Goal: Communication & Community: Answer question/provide support

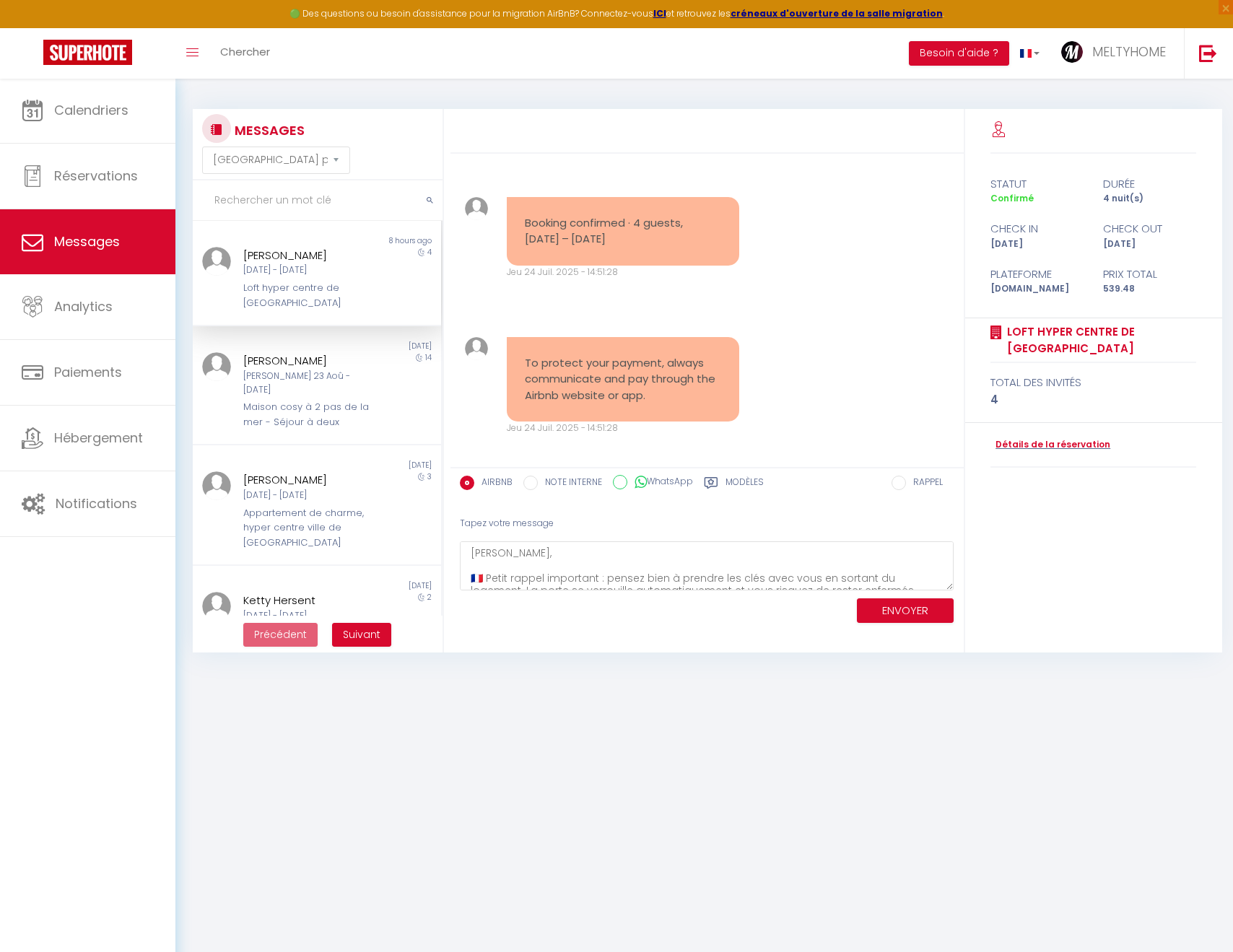
select select "message"
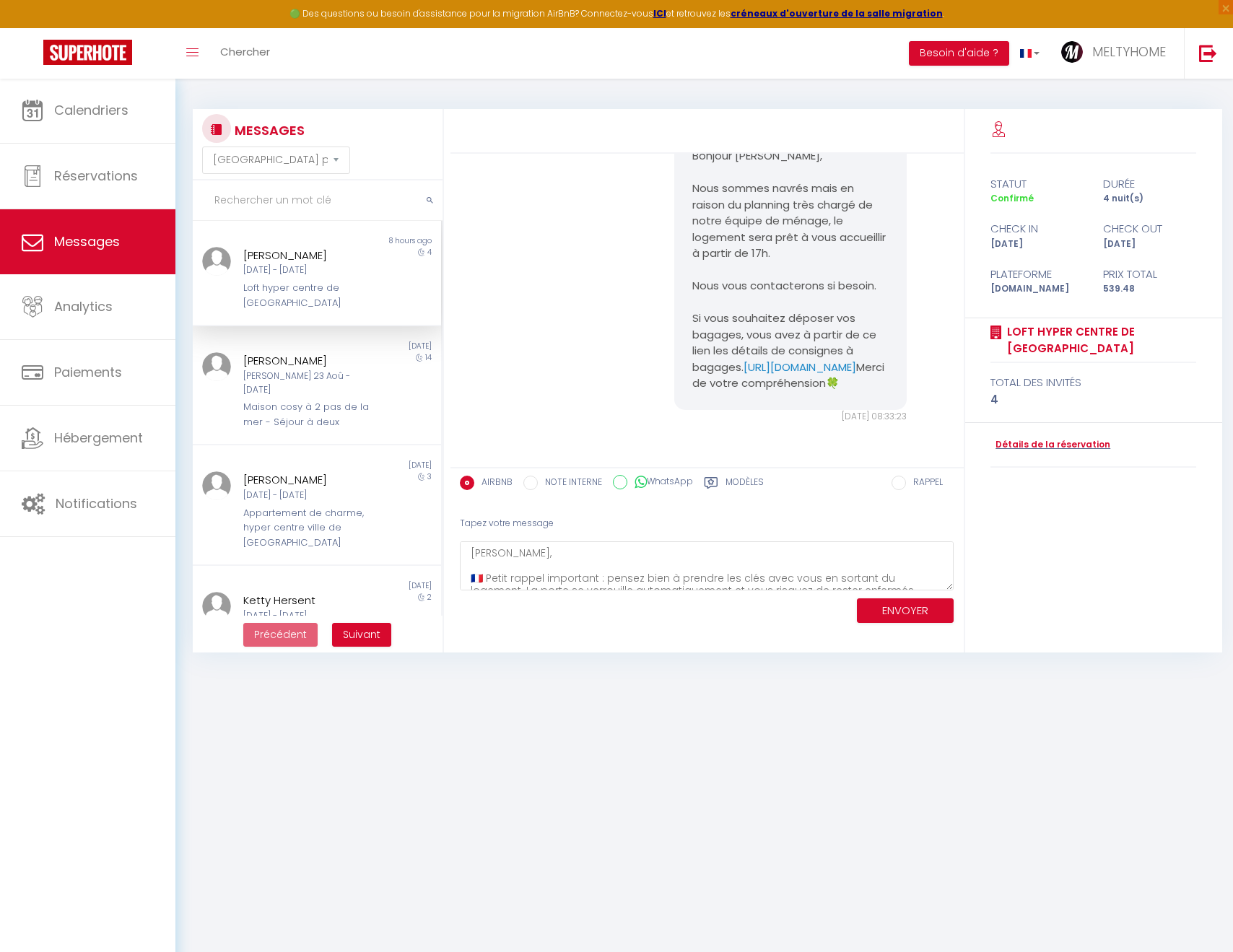
click at [298, 263] on div "[DATE] - [DATE]" at bounding box center [306, 270] width 126 height 13
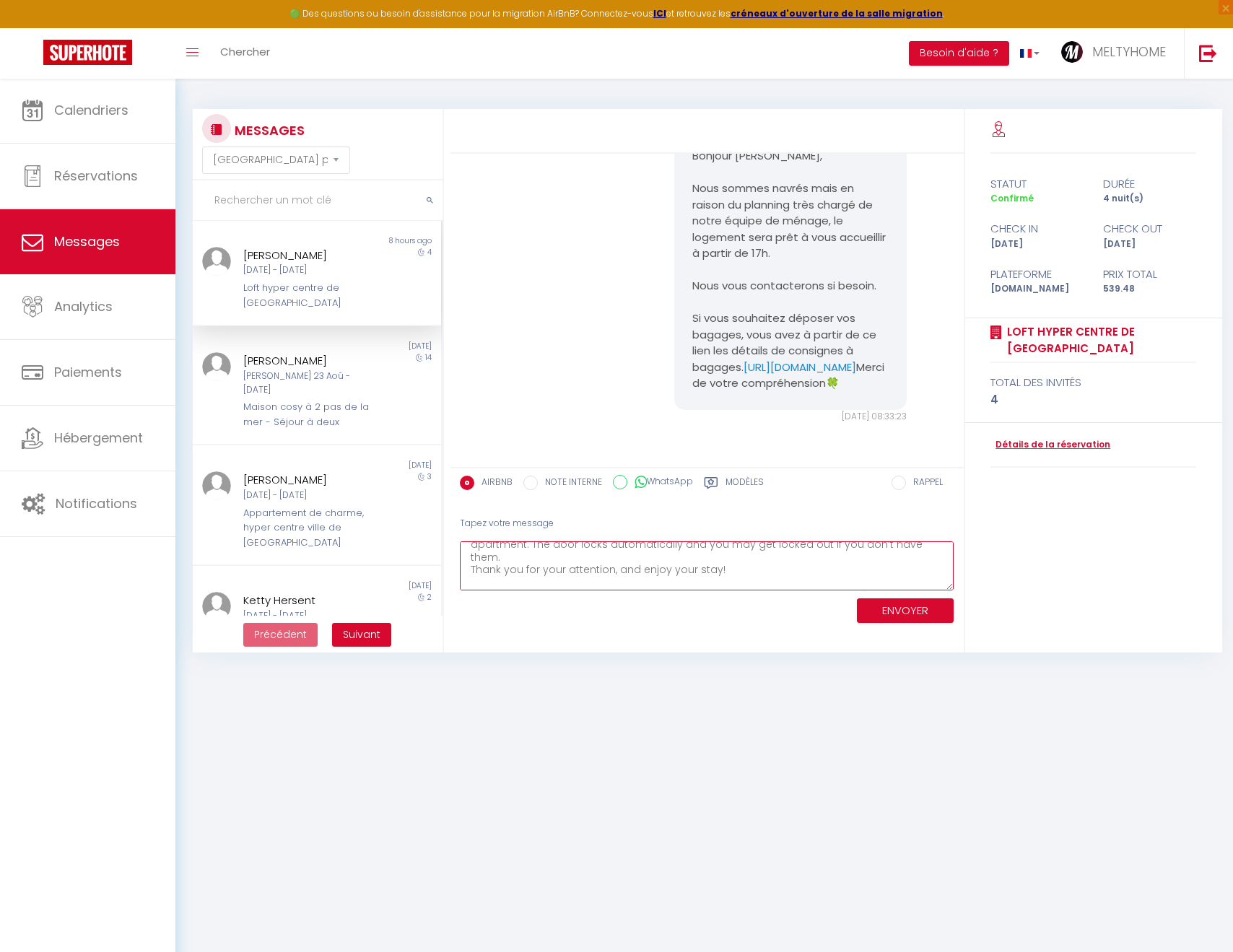
drag, startPoint x: 473, startPoint y: 552, endPoint x: 871, endPoint y: 637, distance: 407.0
click at [871, 637] on div "Booking confirmed · 4 guests, [DATE] – [DATE] [DATE] 14:51:28 Note Sms Booking …" at bounding box center [708, 380] width 515 height 544
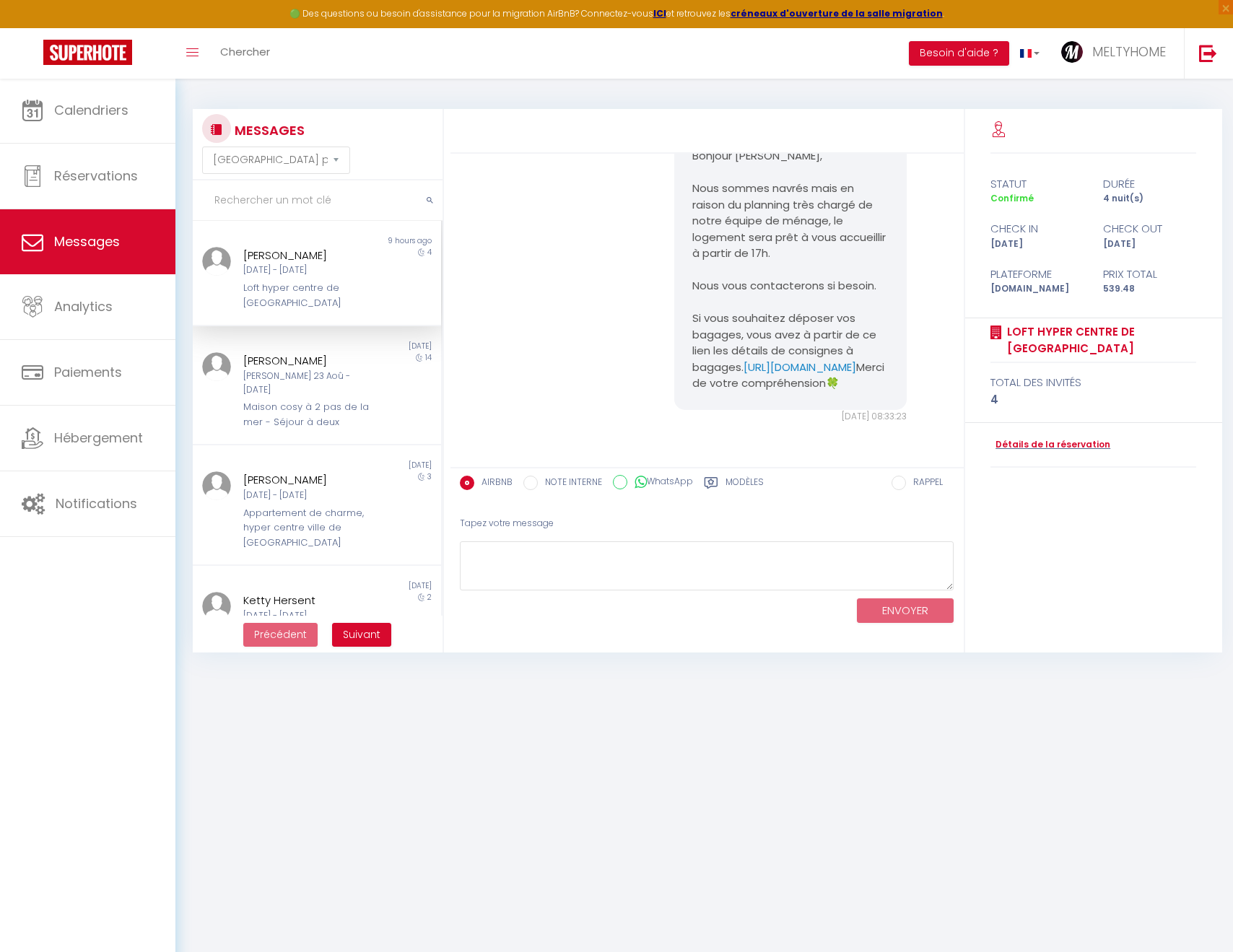
click at [798, 615] on div "ENVOYER" at bounding box center [707, 609] width 494 height 38
click at [281, 399] on div "Maison cosy à 2 pas de la mer - Séjour à deux" at bounding box center [306, 414] width 126 height 30
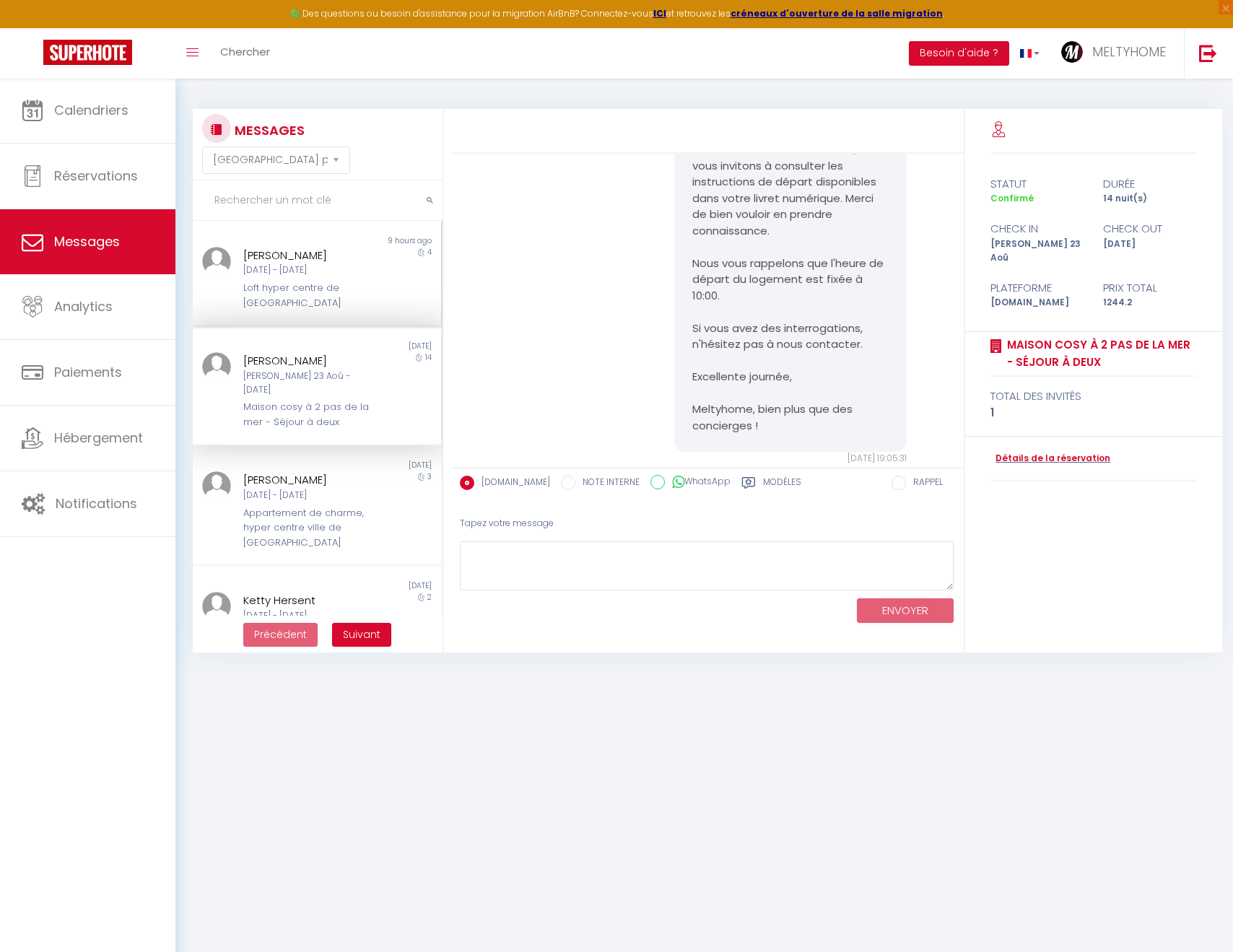
click at [272, 269] on div "[DATE] - [DATE]" at bounding box center [306, 270] width 126 height 13
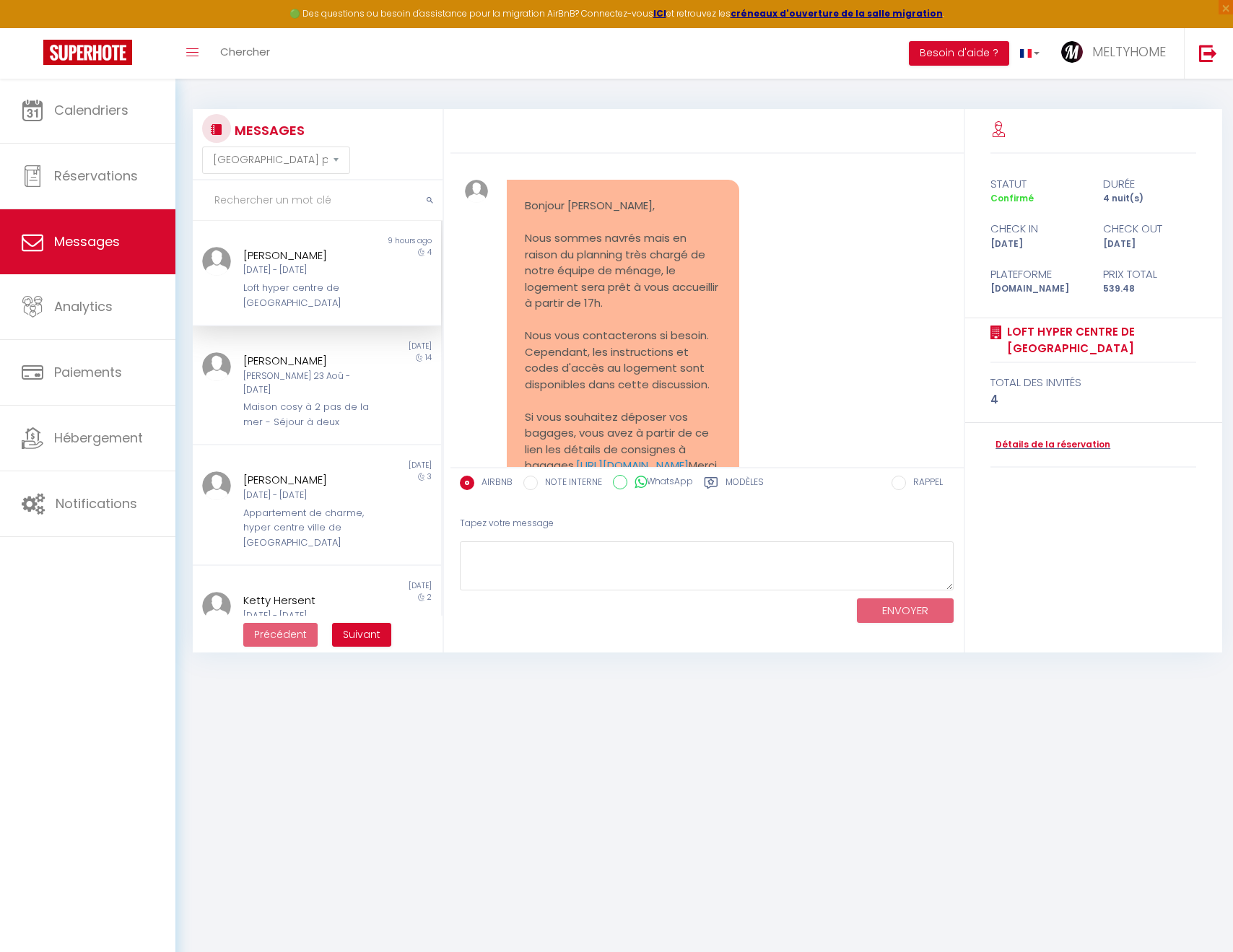
scroll to position [2422, 0]
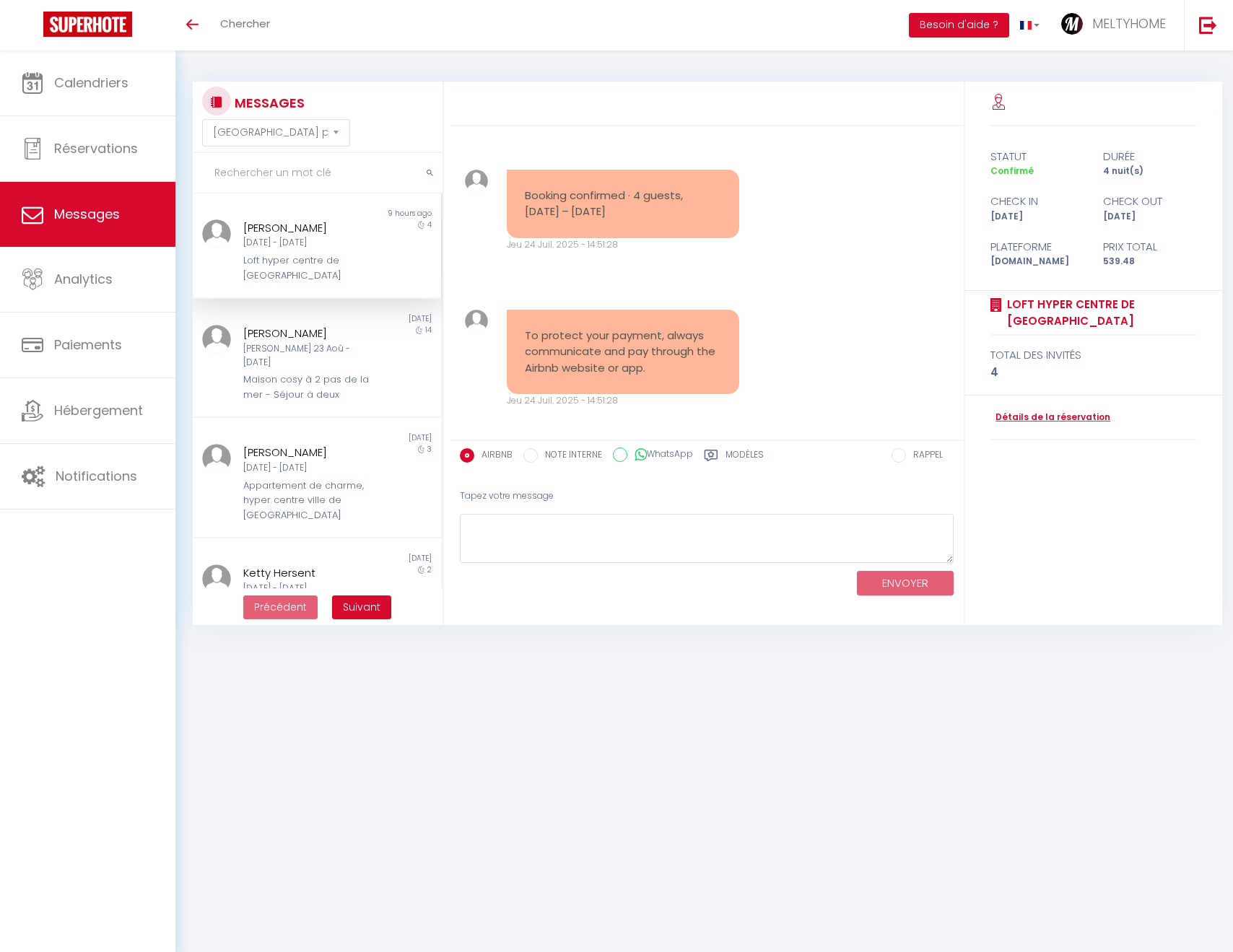
select select "message"
